Goal: Task Accomplishment & Management: Use online tool/utility

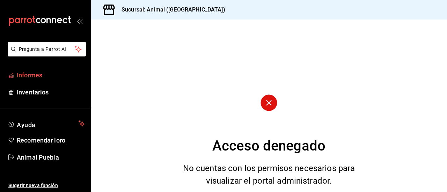
click at [34, 76] on font "Informes" at bounding box center [29, 75] width 25 height 7
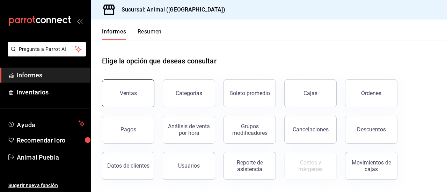
click at [132, 94] on font "Ventas" at bounding box center [128, 93] width 17 height 7
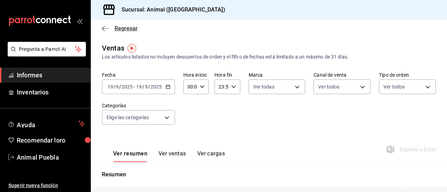
click at [105, 27] on icon "button" at bounding box center [105, 28] width 7 height 6
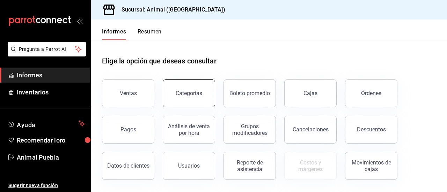
click at [193, 94] on font "Categorías" at bounding box center [189, 93] width 27 height 7
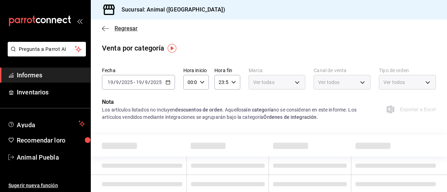
click at [106, 29] on icon "button" at bounding box center [105, 28] width 7 height 6
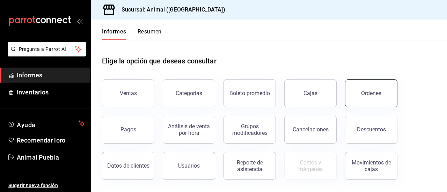
click at [386, 95] on button "Órdenes" at bounding box center [371, 94] width 52 height 28
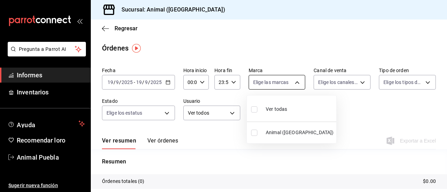
click at [288, 82] on body "Pregunta a Parrot AI Informes Inventarios Ayuda Recomendar loro Animal Puebla S…" at bounding box center [223, 96] width 447 height 192
click at [288, 82] on div at bounding box center [223, 96] width 447 height 192
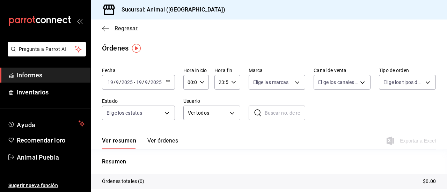
click at [105, 26] on icon "button" at bounding box center [105, 28] width 7 height 6
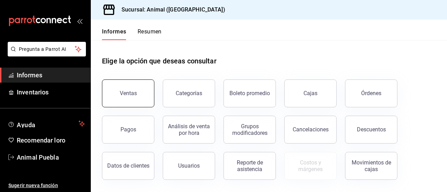
click at [138, 93] on button "Ventas" at bounding box center [128, 94] width 52 height 28
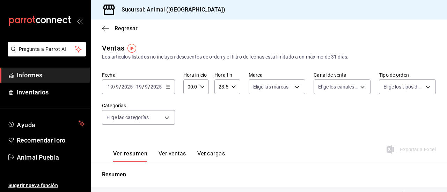
click at [170, 157] on font "Ver ventas" at bounding box center [172, 153] width 28 height 7
click at [133, 155] on font "Ver resumen" at bounding box center [129, 153] width 32 height 7
click at [155, 115] on body "Pregunta a Parrot AI Informes Inventarios Ayuda Recomendar loro Animal Puebla S…" at bounding box center [223, 96] width 447 height 192
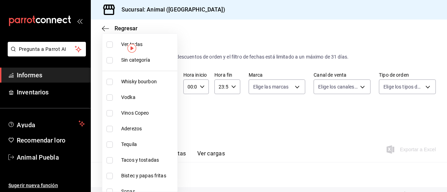
click at [223, 131] on div at bounding box center [223, 96] width 447 height 192
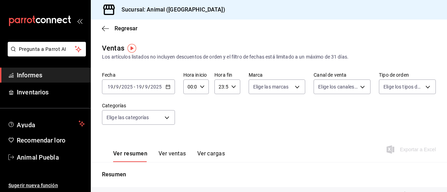
click at [201, 85] on icon "button" at bounding box center [202, 86] width 5 height 5
click at [257, 136] on div at bounding box center [223, 96] width 447 height 192
click at [168, 88] on icon "button" at bounding box center [167, 86] width 5 height 5
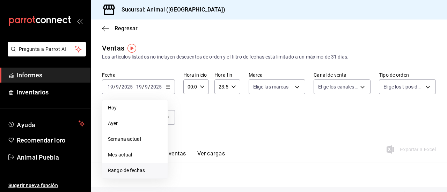
click at [135, 167] on span "Rango de fechas" at bounding box center [135, 170] width 54 height 7
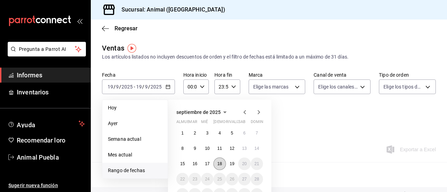
click at [218, 165] on font "18" at bounding box center [219, 164] width 5 height 5
click at [232, 163] on font "19" at bounding box center [232, 164] width 5 height 5
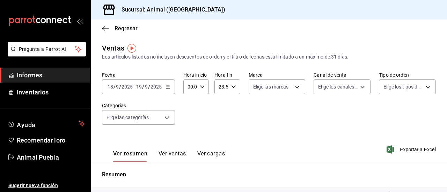
click at [192, 87] on input "00:00" at bounding box center [190, 87] width 14 height 14
click at [190, 139] on font "02" at bounding box center [189, 138] width 6 height 6
type input "02:00"
click at [202, 104] on font "00" at bounding box center [202, 105] width 6 height 6
click at [229, 106] on div at bounding box center [223, 96] width 447 height 192
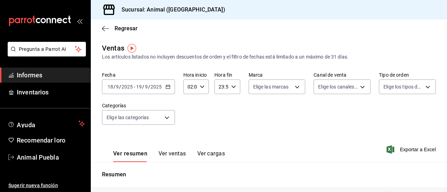
click at [234, 85] on div "23:59 Hora fin" at bounding box center [226, 87] width 25 height 15
click at [220, 84] on div at bounding box center [223, 96] width 447 height 192
click at [220, 84] on input "23:59" at bounding box center [221, 87] width 14 height 14
click at [221, 107] on font "21" at bounding box center [220, 110] width 6 height 6
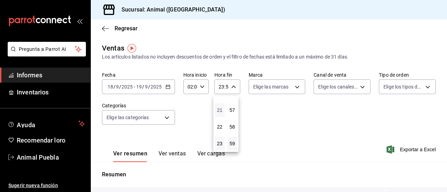
type input "21:59"
click at [219, 139] on button "23" at bounding box center [220, 144] width 10 height 14
type input "23:59"
click at [231, 88] on div at bounding box center [223, 96] width 447 height 192
click at [231, 88] on icon "button" at bounding box center [233, 86] width 5 height 5
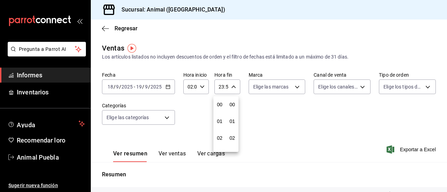
scroll to position [949, 0]
click at [223, 85] on div at bounding box center [223, 96] width 447 height 192
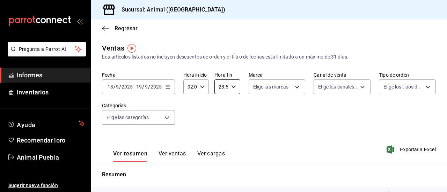
click at [223, 85] on input "23:59" at bounding box center [221, 87] width 14 height 14
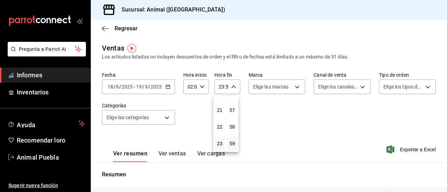
click at [223, 85] on div at bounding box center [223, 96] width 447 height 192
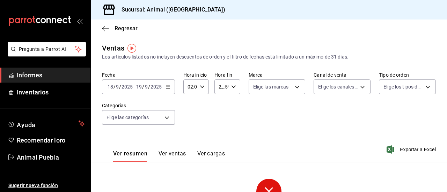
click at [231, 85] on icon "button" at bounding box center [233, 86] width 5 height 5
click at [218, 121] on font "01" at bounding box center [220, 122] width 6 height 6
type input "01:59"
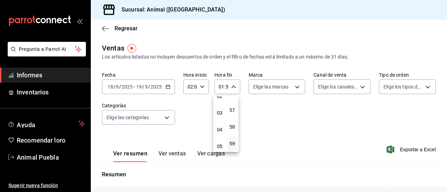
scroll to position [56, 0]
click at [218, 121] on button "04" at bounding box center [220, 116] width 10 height 14
click at [232, 109] on font "57" at bounding box center [232, 110] width 6 height 6
type input "04:57"
click at [232, 109] on font "57" at bounding box center [232, 110] width 6 height 6
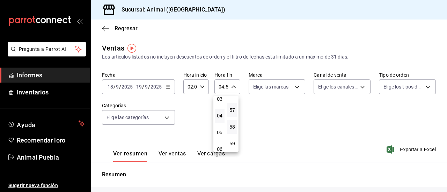
click at [231, 122] on button "58" at bounding box center [232, 127] width 10 height 14
type input "04:58"
click at [231, 122] on font "01" at bounding box center [232, 122] width 6 height 6
type input "04:01"
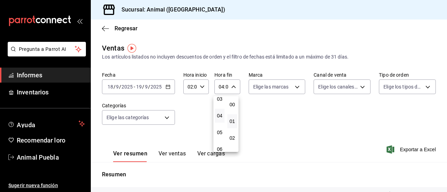
click at [262, 124] on div at bounding box center [223, 96] width 447 height 192
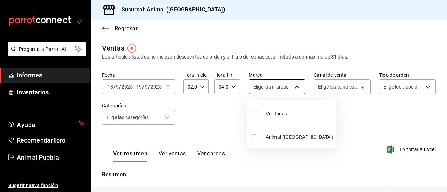
click at [287, 88] on body "Pregunta a Parrot AI Informes Inventarios Ayuda Recomendar loro Animal Puebla S…" at bounding box center [223, 96] width 447 height 192
click at [278, 112] on font "Ver todas" at bounding box center [276, 114] width 21 height 6
type input "96838179-8fbb-4073-aae3-1789726318c8"
checkbox input "true"
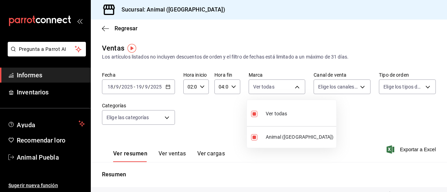
click at [165, 120] on div at bounding box center [223, 96] width 447 height 192
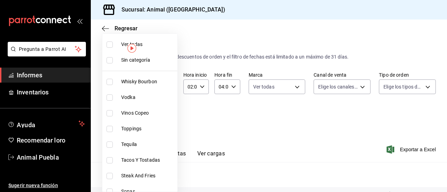
click at [166, 116] on body "Pregunta a Parrot AI Informes Inventarios Ayuda Recomendar loro Animal Puebla S…" at bounding box center [223, 96] width 447 height 192
click at [113, 44] on label at bounding box center [110, 45] width 9 height 6
click at [113, 44] on input "checkbox" at bounding box center [109, 45] width 6 height 6
checkbox input "false"
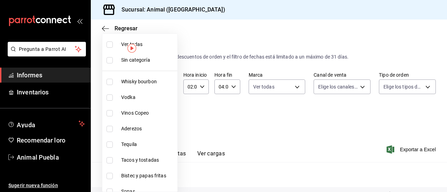
checkbox input "false"
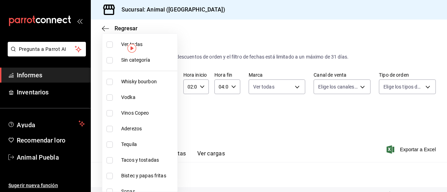
checkbox input "false"
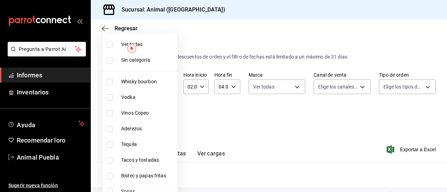
checkbox input "false"
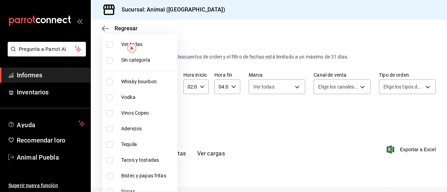
checkbox input "false"
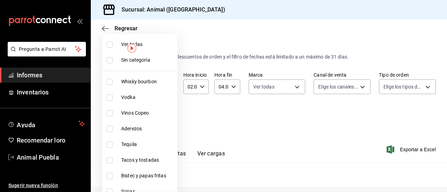
checkbox input "false"
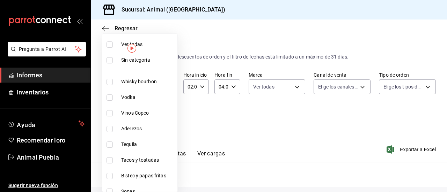
checkbox input "false"
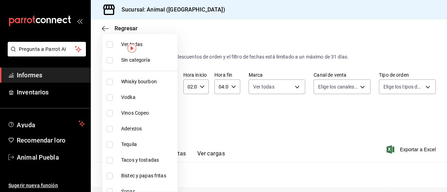
checkbox input "false"
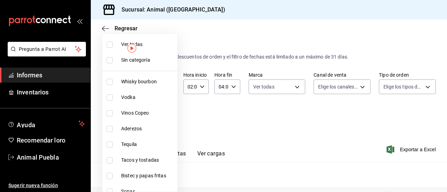
checkbox input "false"
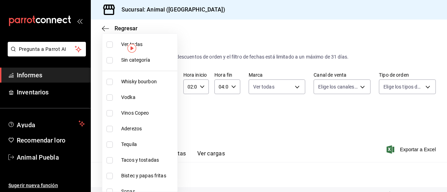
checkbox input "false"
click at [111, 43] on input "checkbox" at bounding box center [109, 45] width 6 height 6
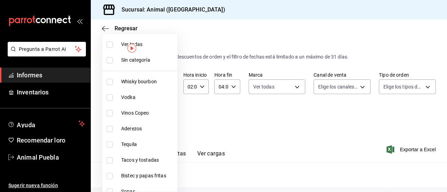
checkbox input "true"
type input "696422f3-042f-4992-a796-20cec1d2addd,ab2f2cdd-2d2d-455a-bd59-969ed93fbee5,5744a…"
checkbox input "true"
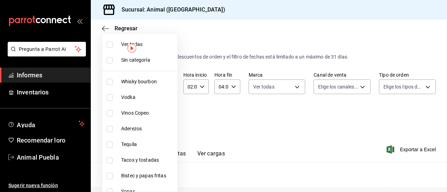
checkbox input "true"
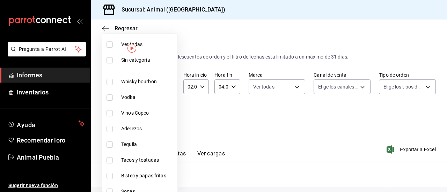
checkbox input "true"
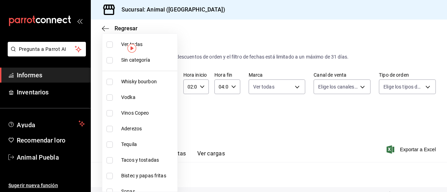
checkbox input "true"
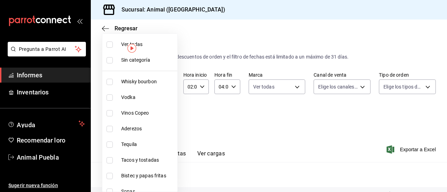
checkbox input "true"
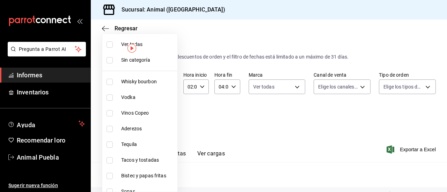
checkbox input "true"
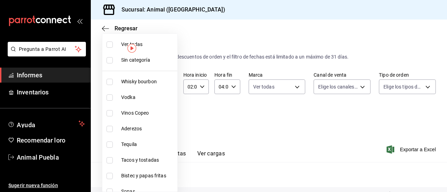
checkbox input "true"
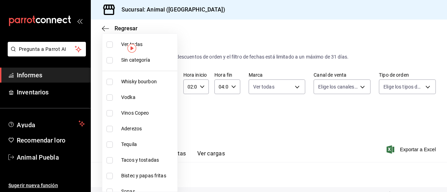
checkbox input "true"
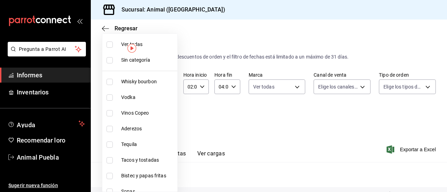
checkbox input "true"
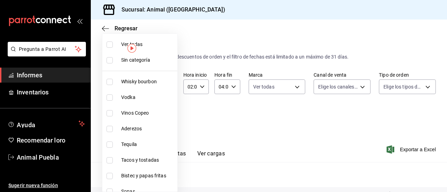
checkbox input "true"
click at [234, 122] on div at bounding box center [223, 96] width 447 height 192
click at [168, 113] on body "Pregunta a Parrot AI Informes Inventarios Ayuda Recomendar loro Animal Puebla S…" at bounding box center [223, 96] width 447 height 192
click at [225, 118] on div at bounding box center [223, 96] width 447 height 192
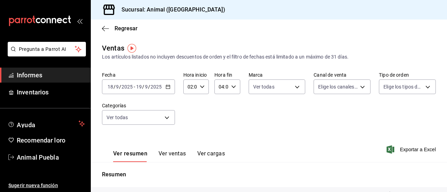
click at [178, 154] on font "Ver ventas" at bounding box center [172, 153] width 28 height 7
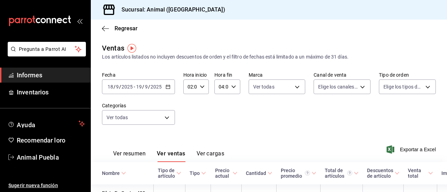
click at [174, 153] on font "Ver ventas" at bounding box center [171, 153] width 29 height 7
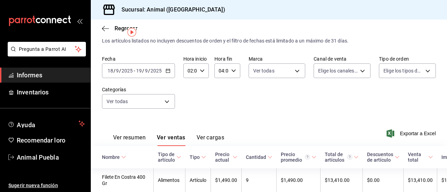
scroll to position [16, 0]
click at [157, 134] on button "Ver ventas" at bounding box center [171, 140] width 29 height 12
click at [401, 134] on font "Exportar a Excel" at bounding box center [418, 134] width 36 height 6
